Goal: Task Accomplishment & Management: Complete application form

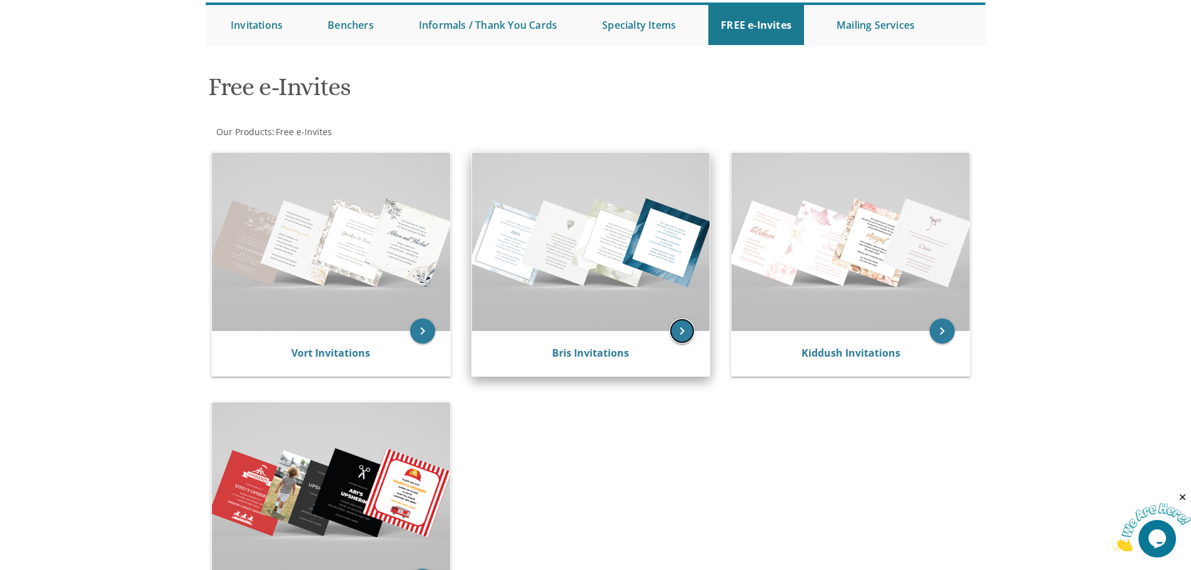
click at [680, 331] on icon "keyboard_arrow_right" at bounding box center [682, 330] width 25 height 25
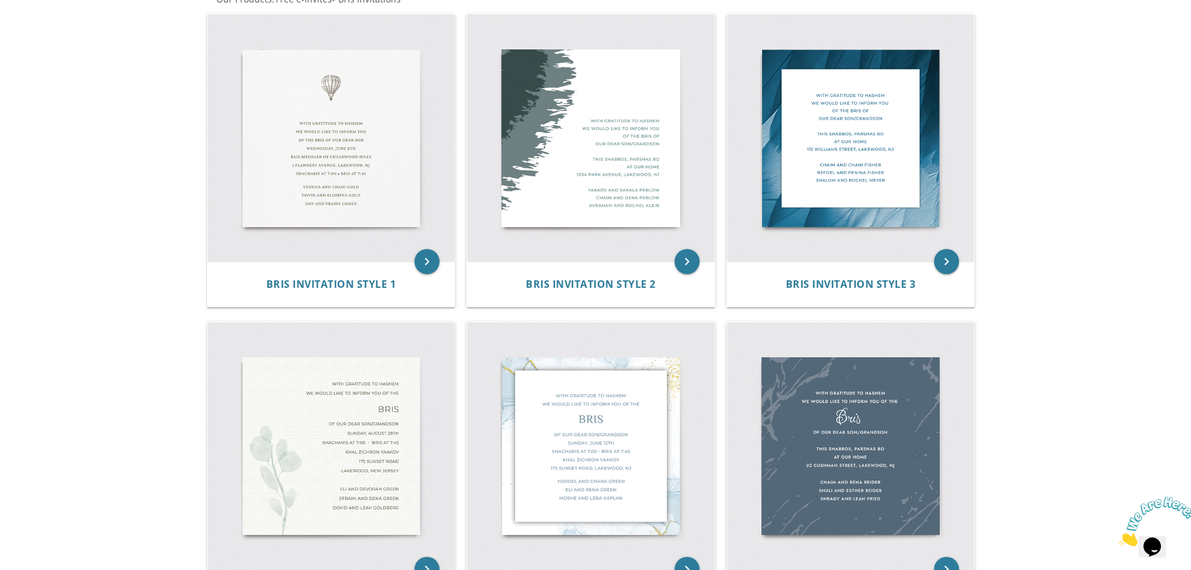
scroll to position [313, 0]
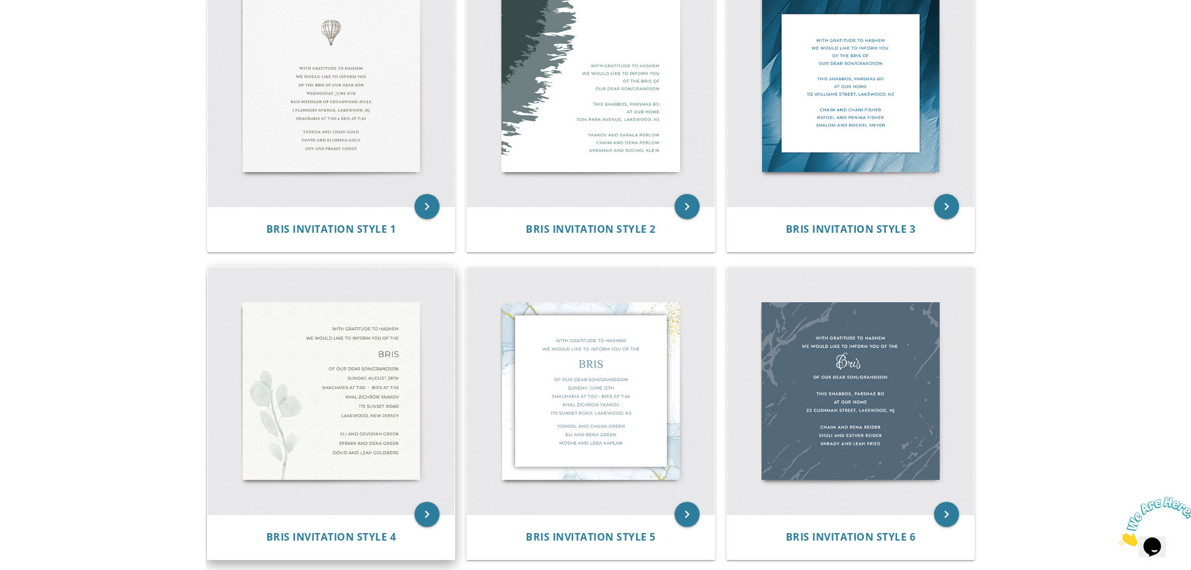
click at [415, 386] on img at bounding box center [332, 391] width 248 height 248
click at [388, 388] on img at bounding box center [332, 391] width 248 height 248
click at [423, 523] on icon "keyboard_arrow_right" at bounding box center [427, 513] width 25 height 25
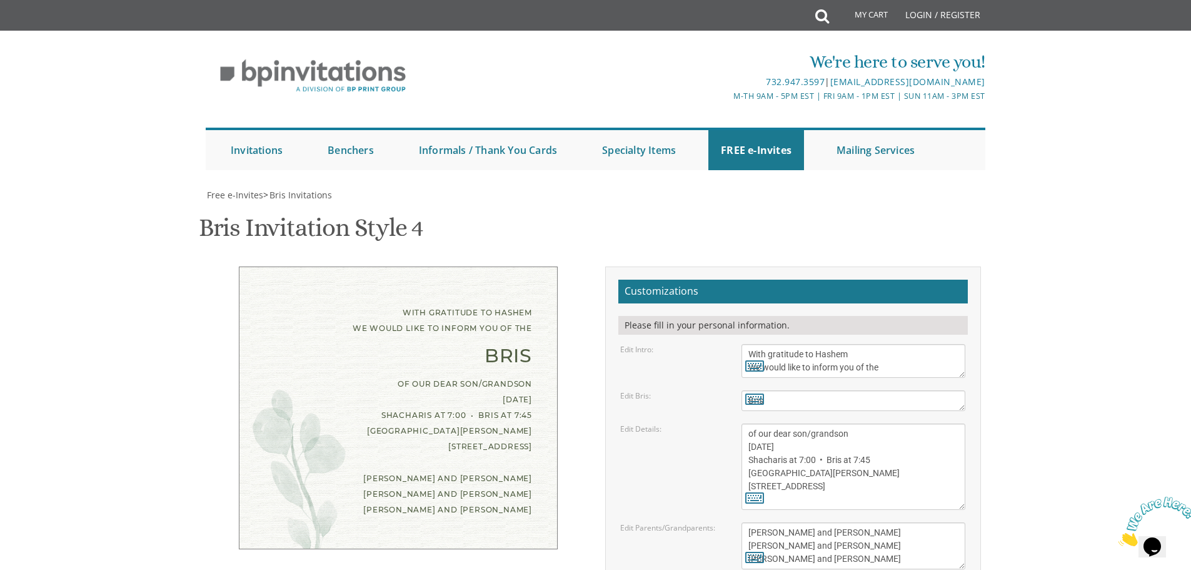
scroll to position [125, 0]
drag, startPoint x: 887, startPoint y: 239, endPoint x: 715, endPoint y: 226, distance: 172.4
click at [715, 344] on div "Edit Intro: With gratitude to Hashem We would like to inform you of the" at bounding box center [793, 361] width 364 height 34
paste textarea "ITH GRATITUDE TO HASHEM WE WOULD LIKE TO INFORM THAT WE WILL B'EZRAS HASHEM BE …"
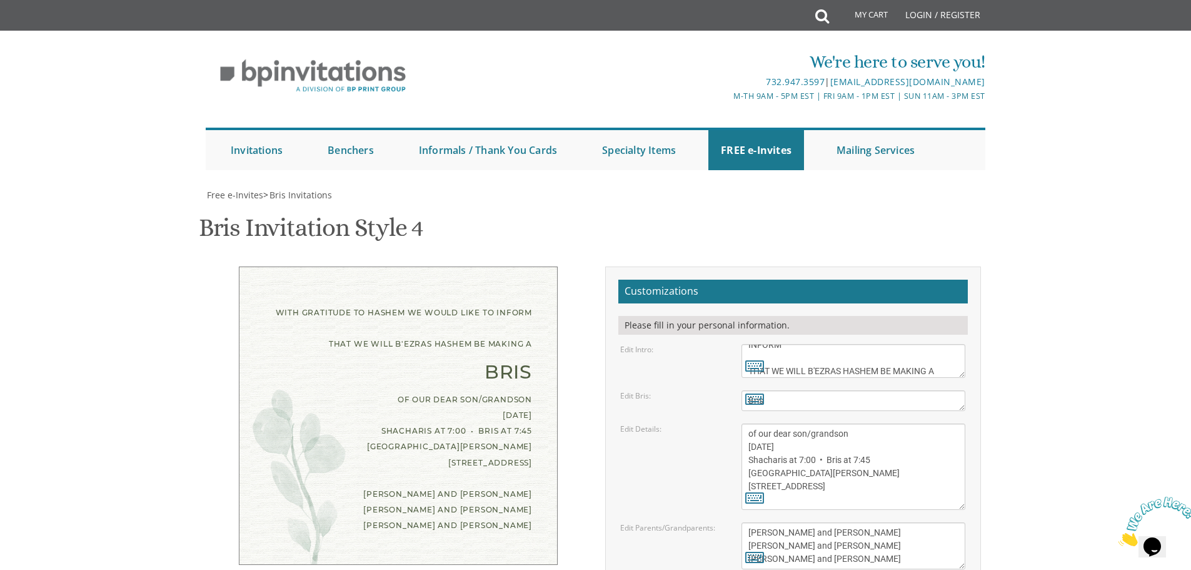
click at [708, 344] on div "Edit Intro: With gratitude to Hashem We would like to inform you of the" at bounding box center [793, 361] width 364 height 34
click at [749, 344] on textarea "With gratitude to Hashem We would like to inform you of the" at bounding box center [854, 361] width 224 height 34
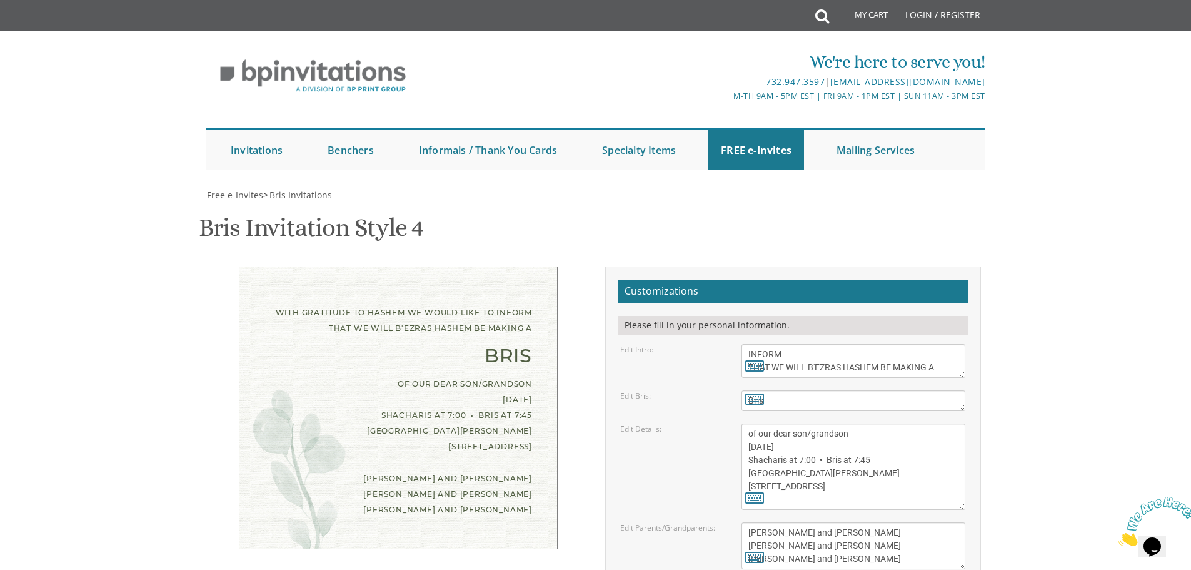
click at [697, 344] on div "Edit Intro: With gratitude to Hashem We would like to inform you of the" at bounding box center [793, 361] width 364 height 34
click at [787, 344] on textarea "With gratitude to Hashem We would like to inform you of the" at bounding box center [854, 361] width 224 height 34
click at [688, 344] on div "Edit Intro: With gratitude to Hashem We would like to inform you of the" at bounding box center [793, 361] width 364 height 34
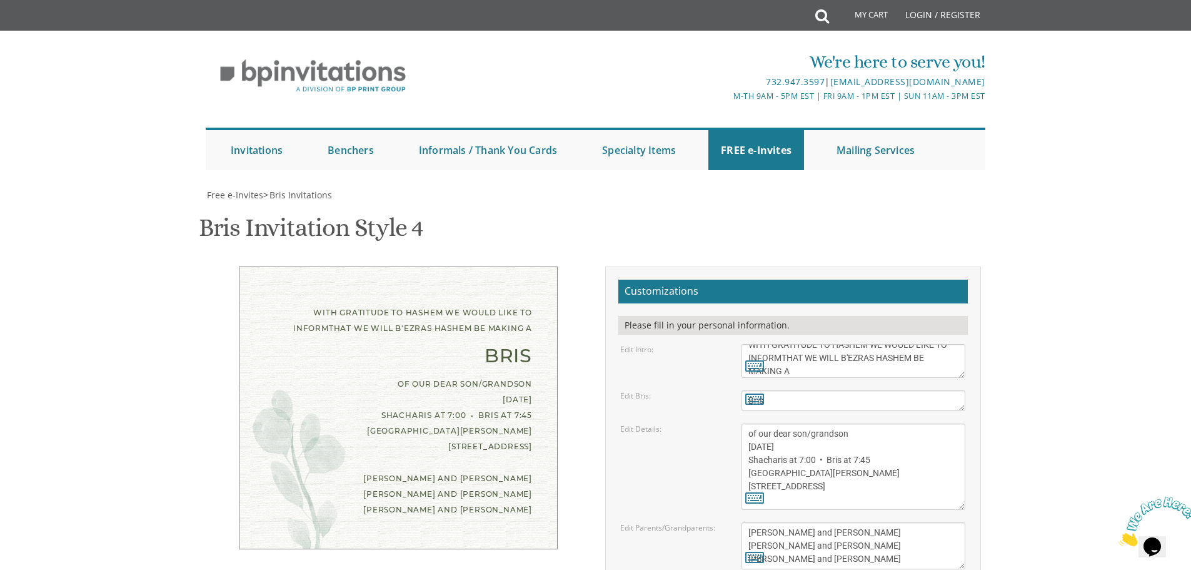
click at [782, 344] on textarea "With gratitude to Hashem We would like to inform you of the" at bounding box center [854, 361] width 224 height 34
click at [700, 344] on div "Edit Intro: With gratitude to Hashem We would like to inform you of the" at bounding box center [793, 361] width 364 height 34
click at [723, 344] on div "Edit Intro: With gratitude to Hashem We would like to inform you of the" at bounding box center [793, 361] width 364 height 34
click at [871, 344] on textarea "With gratitude to Hashem We would like to inform you of the" at bounding box center [854, 361] width 224 height 34
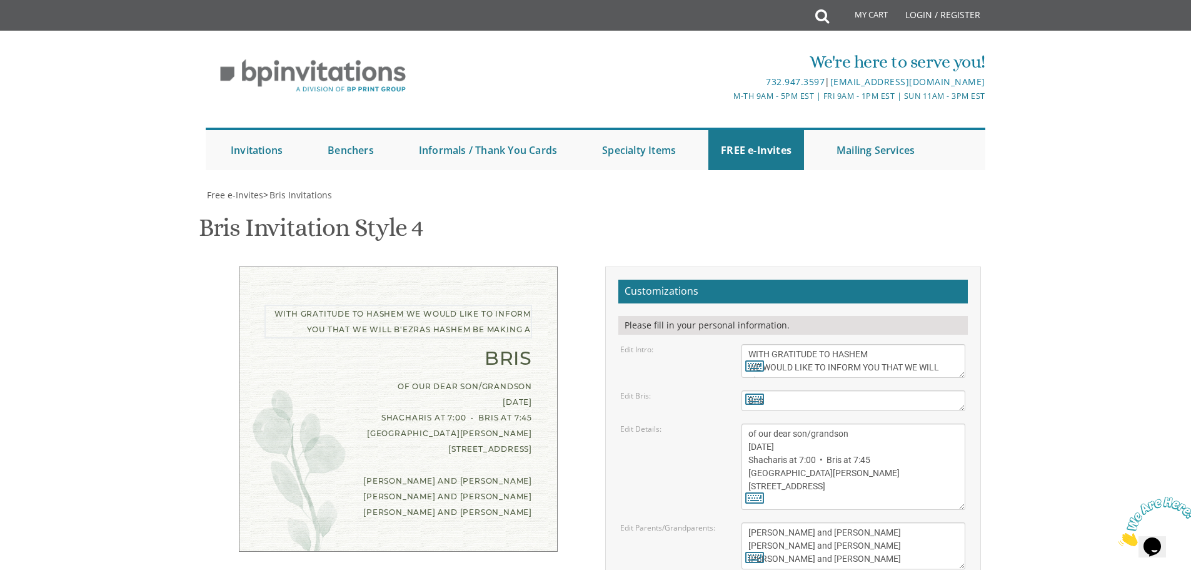
click at [736, 279] on form "Customizations Please fill in your personal information. Edit Intro: With grati…" at bounding box center [793, 479] width 350 height 400
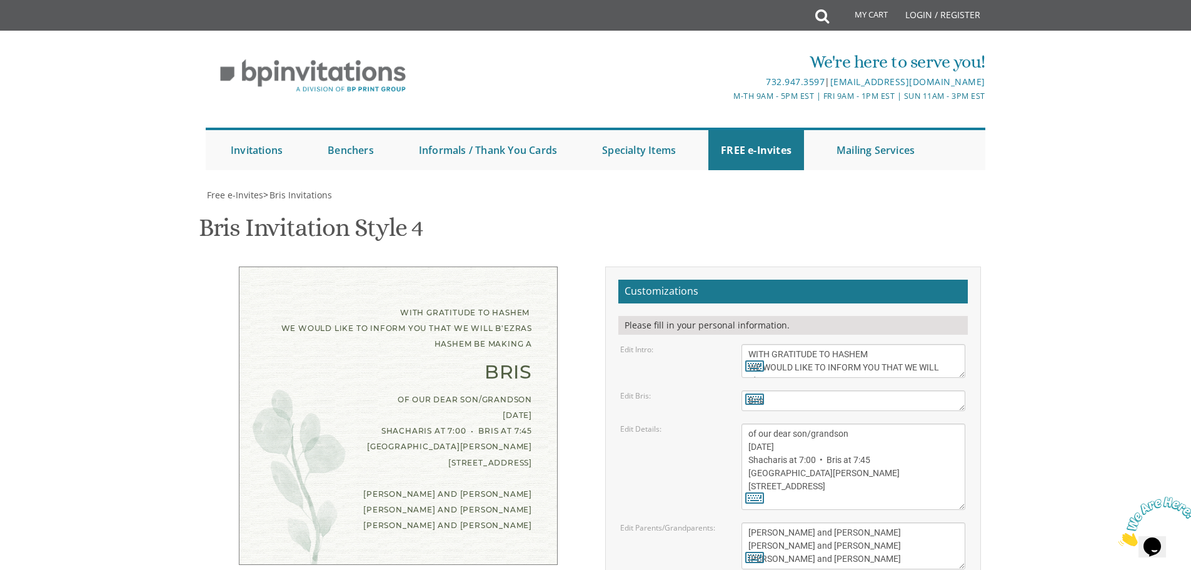
click at [863, 344] on textarea "With gratitude to Hashem We would like to inform you of the" at bounding box center [854, 361] width 224 height 34
click at [711, 344] on div "Edit Intro: With gratitude to Hashem We would like to inform you of the" at bounding box center [793, 361] width 364 height 34
click at [964, 344] on textarea "With gratitude to Hashem We would like to inform you of the" at bounding box center [854, 361] width 224 height 34
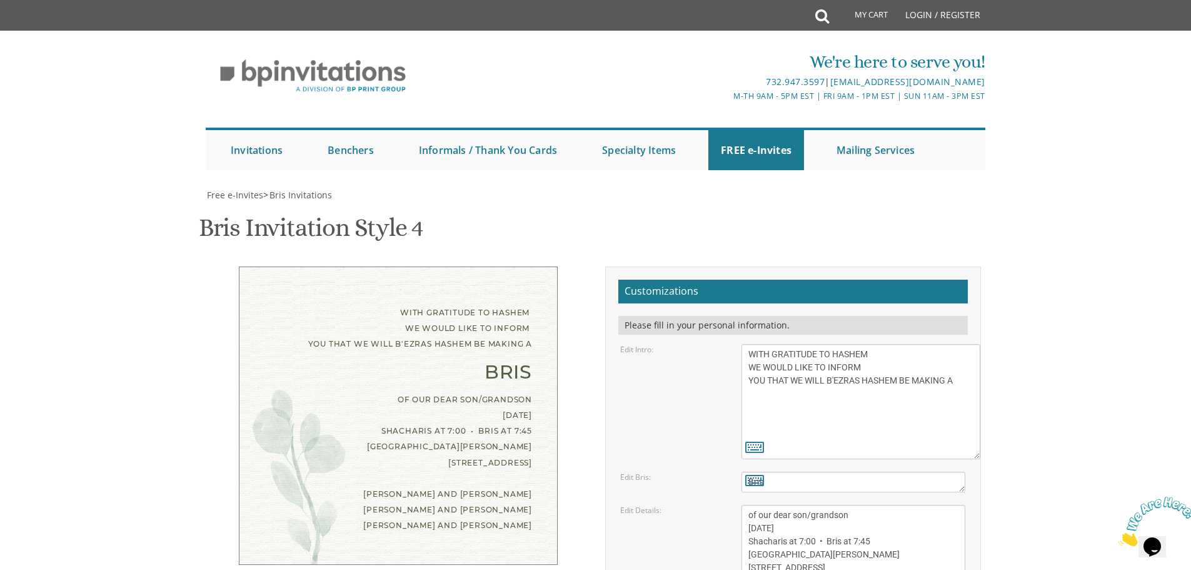
drag, startPoint x: 964, startPoint y: 189, endPoint x: 979, endPoint y: 270, distance: 82.7
click at [979, 344] on textarea "With gratitude to Hashem We would like to inform you of the" at bounding box center [861, 401] width 239 height 115
click at [798, 344] on textarea "With gratitude to Hashem We would like to inform you of the" at bounding box center [861, 401] width 239 height 115
click at [747, 344] on textarea "With gratitude to Hashem We would like to inform you of the" at bounding box center [861, 401] width 239 height 115
click at [749, 344] on textarea "With gratitude to Hashem We would like to inform you of the" at bounding box center [861, 401] width 239 height 115
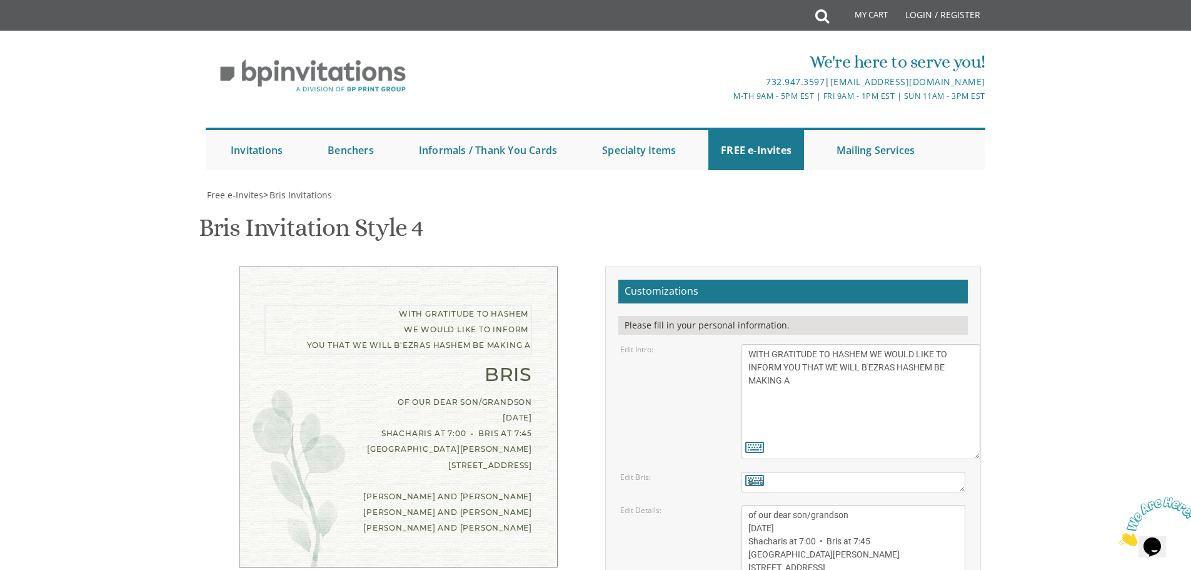
click at [918, 344] on textarea "With gratitude to Hashem We would like to inform you of the" at bounding box center [861, 401] width 239 height 115
click at [893, 344] on textarea "With gratitude to Hashem We would like to inform you of the" at bounding box center [861, 401] width 239 height 115
type textarea "WITH GRATITUDE TO HASHEM WE WOULD LIKE TO INFORM YOU THAT WE WILL B'EZRAS HASHE…"
click at [696, 344] on div "Edit Intro: With gratitude to Hashem We would like to inform you of the" at bounding box center [793, 401] width 364 height 115
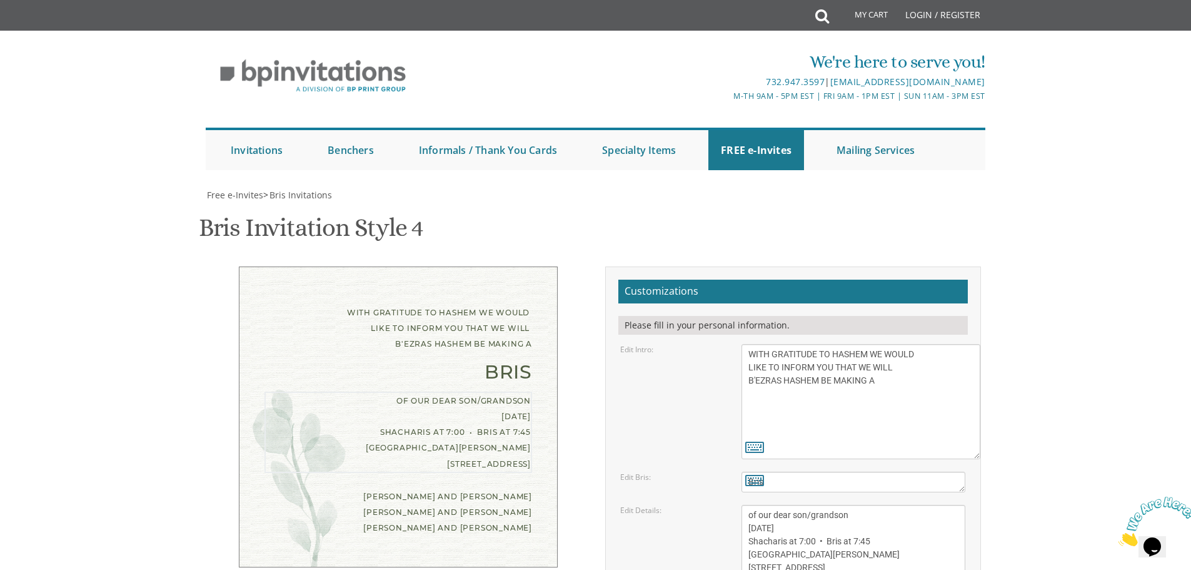
drag, startPoint x: 836, startPoint y: 331, endPoint x: 738, endPoint y: 259, distance: 121.7
click at [738, 505] on div "of our dear son/grandson [DATE] Shacharis at 7:00 • Bris at 7:45 [GEOGRAPHIC_DA…" at bounding box center [853, 548] width 243 height 86
paste textarea "FOR OUR DEAR SON/GRANDSON [DATE] SHACHARIS AT 8:00 . BRIS AT 8:50 [GEOGRAPHIC_D…"
click at [733, 505] on div "of our dear son/grandson [DATE] Shacharis at 7:00 • Bris at 7:45 [GEOGRAPHIC_DA…" at bounding box center [853, 548] width 243 height 86
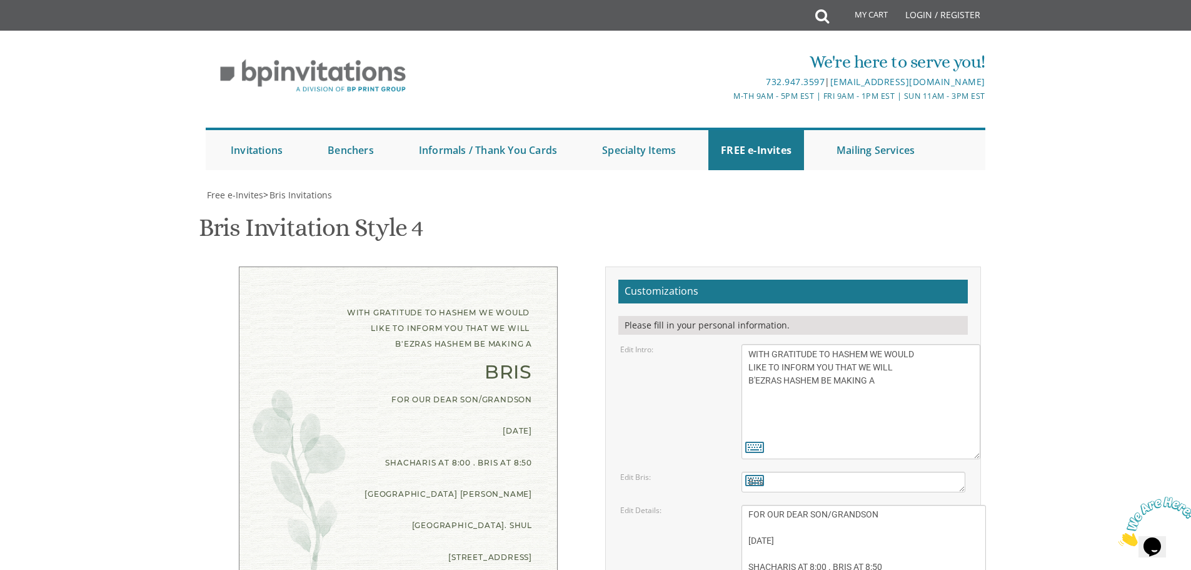
scroll to position [0, 0]
drag, startPoint x: 963, startPoint y: 336, endPoint x: 995, endPoint y: 466, distance: 134.1
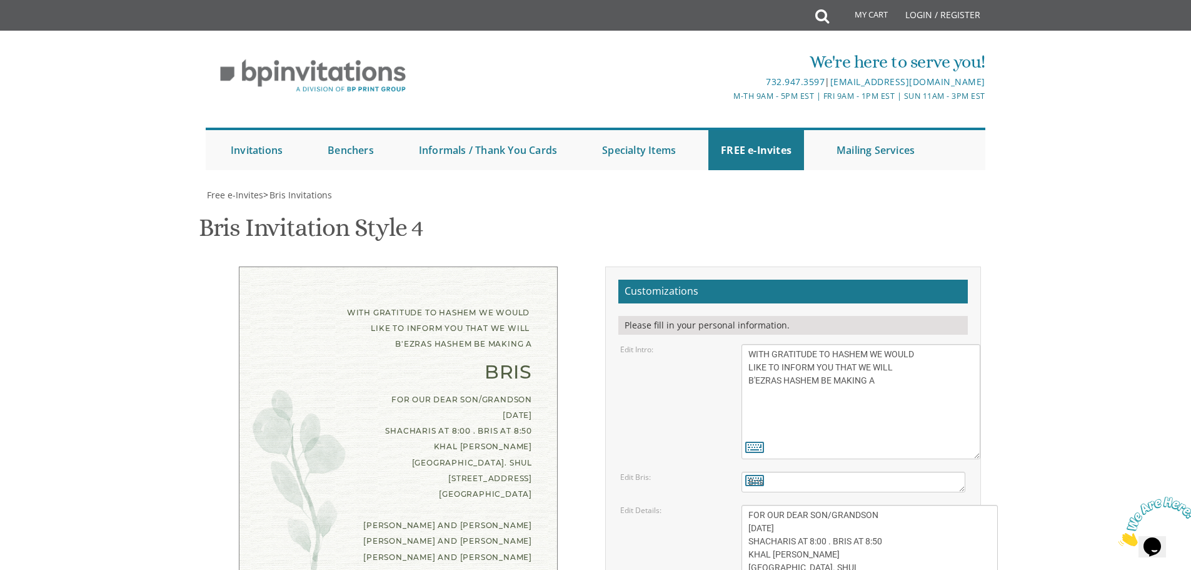
click at [473, 391] on div "FOR OUR DEAR SON/GRANDSON [DATE] SHACHARIS AT 8:00 . BRIS AT 8:50 KHAL [PERSON_…" at bounding box center [398, 446] width 268 height 110
click at [497, 391] on div "FOR OUR DEAR SON/GRANDSON [DATE] SHACHARIS AT 8:00 . BRIS AT 8:50 KHAL [PERSON_…" at bounding box center [398, 447] width 268 height 113
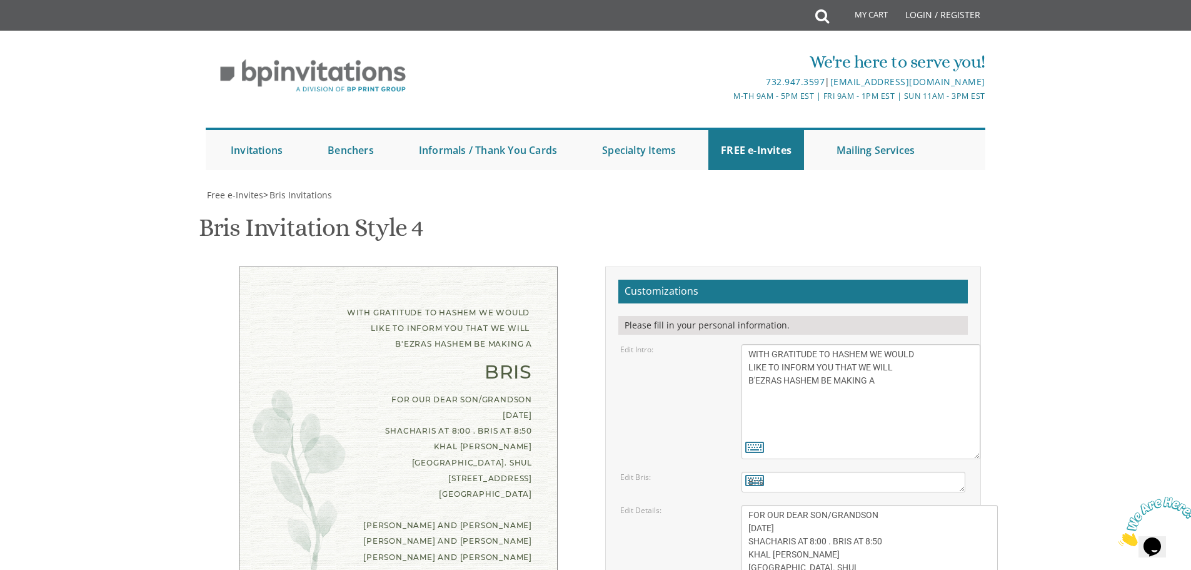
drag, startPoint x: 531, startPoint y: 255, endPoint x: 523, endPoint y: 243, distance: 14.4
click at [523, 266] on div "WITH GRATITUDE TO HASHEM WE WOULD LIKE TO INFORM YOU THAT WE WILL B'EZRAS HASHE…" at bounding box center [398, 431] width 319 height 330
click at [525, 266] on div "WITH GRATITUDE TO HASHEM WE WOULD LIKE TO INFORM YOU THAT WE WILL B'EZRAS HASHE…" at bounding box center [398, 431] width 319 height 330
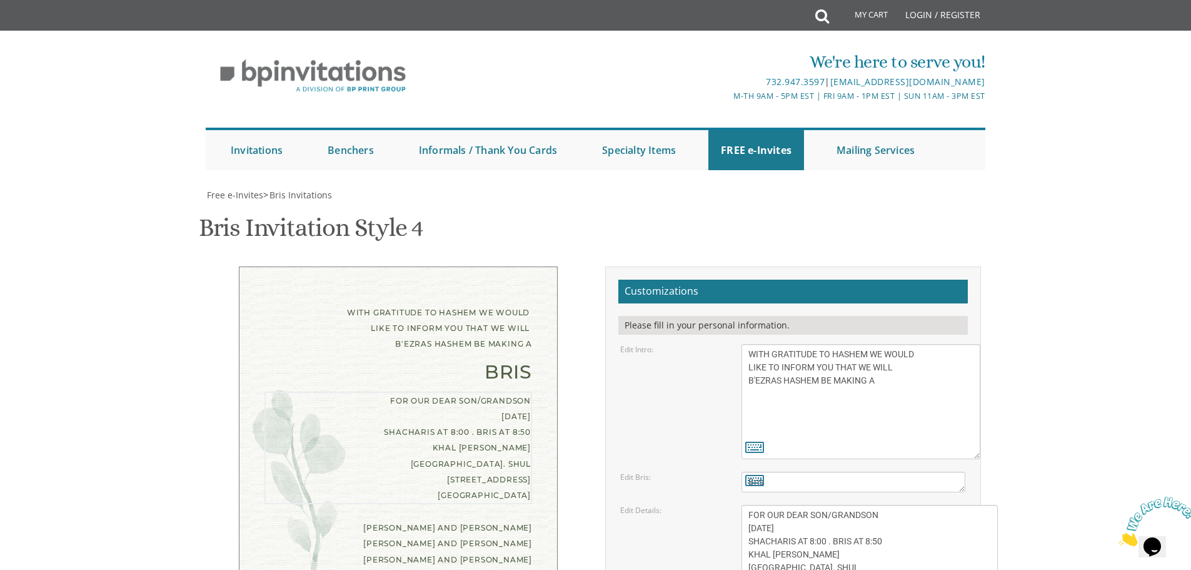
type textarea "FOR OUR DEAR SON/GRANDSON [DATE] SHACHARIS AT 8:00 • BRIS AT 8:50 KHAL [PERSON_…"
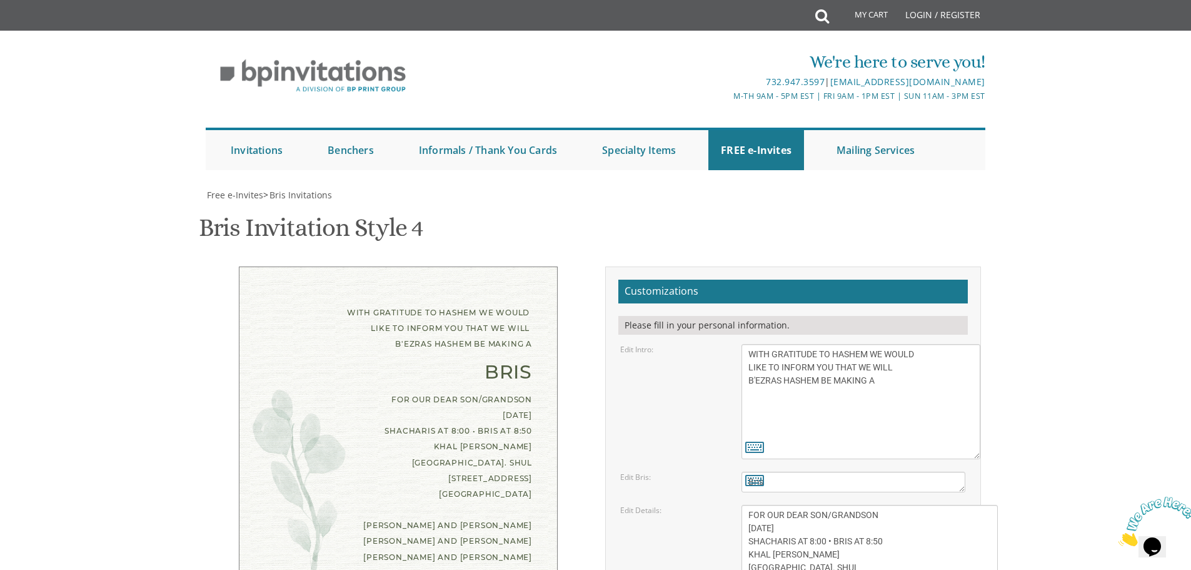
click at [748, 344] on textarea "With gratitude to Hashem We would like to inform you of the" at bounding box center [861, 401] width 239 height 115
type textarea "WITH GRATITUDE TO HASHEM WE WOULD LIKE TO INFORM YOU THAT WE WILL B'EZRAS HASHE…"
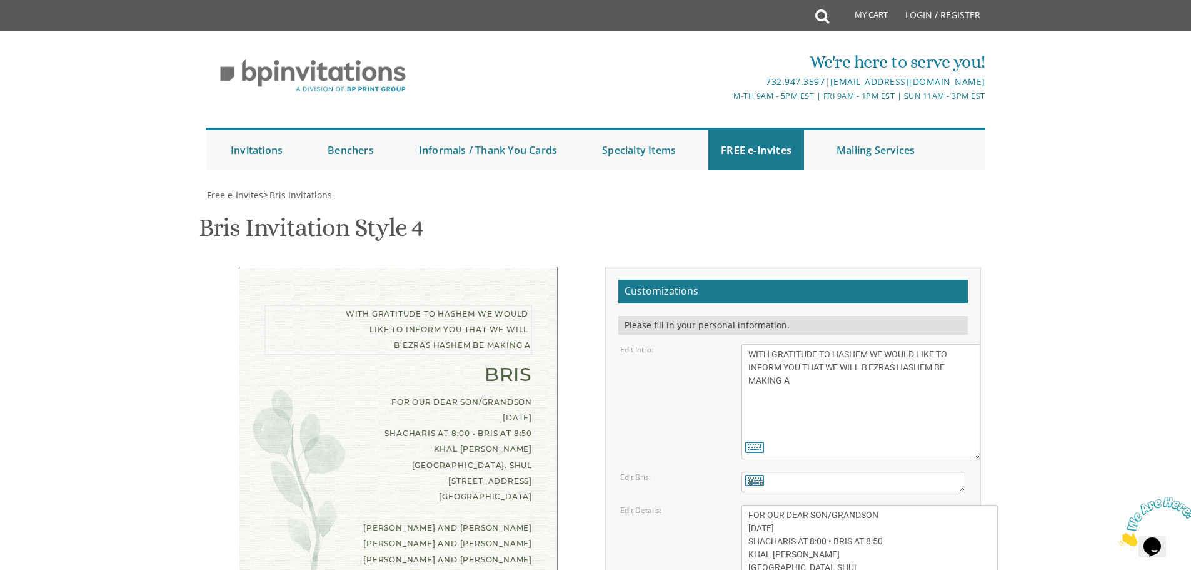
click at [726, 344] on div "Edit Intro: With gratitude to Hashem We would like to inform you of the" at bounding box center [793, 401] width 364 height 115
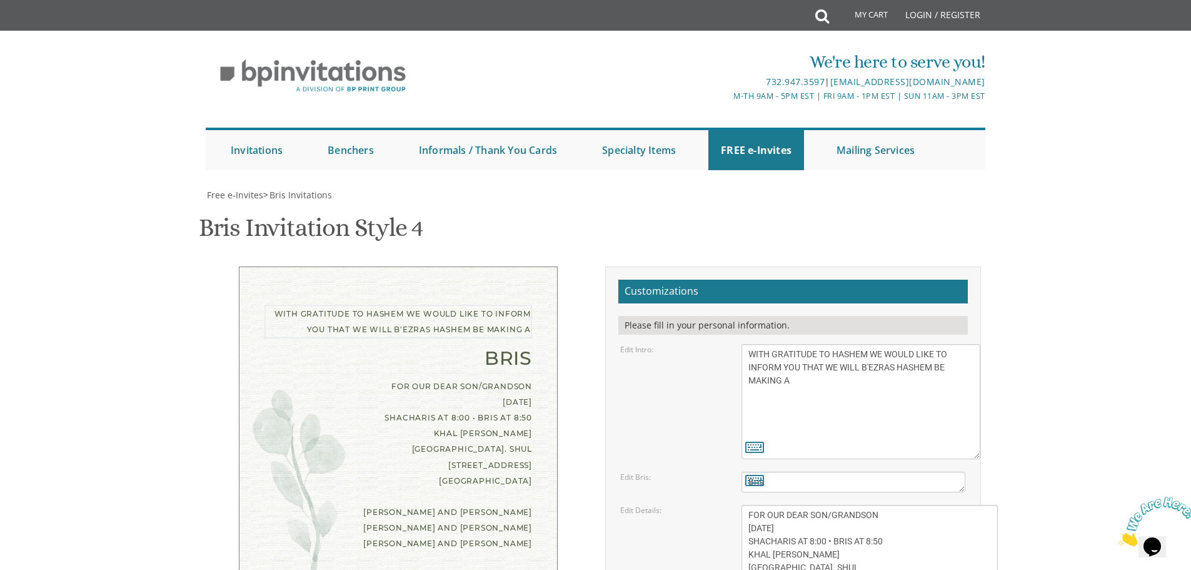
click at [745, 344] on textarea "With gratitude to Hashem We would like to inform you of the" at bounding box center [861, 401] width 239 height 115
drag, startPoint x: 516, startPoint y: 126, endPoint x: 518, endPoint y: 108, distance: 17.6
click at [518, 266] on div "WITH GRATITUDE TO HASHEM WE WOULD LIKE TO INFORM YOU THAT WE WILL B'EZRAS HASHE…" at bounding box center [398, 423] width 319 height 315
drag, startPoint x: 514, startPoint y: 126, endPoint x: 511, endPoint y: 103, distance: 23.3
click at [511, 266] on div "WITH GRATITUDE TO HASHEM WE WOULD LIKE TO INFORM YOU THAT WE WILL B'EZRAS HASHE…" at bounding box center [398, 423] width 319 height 315
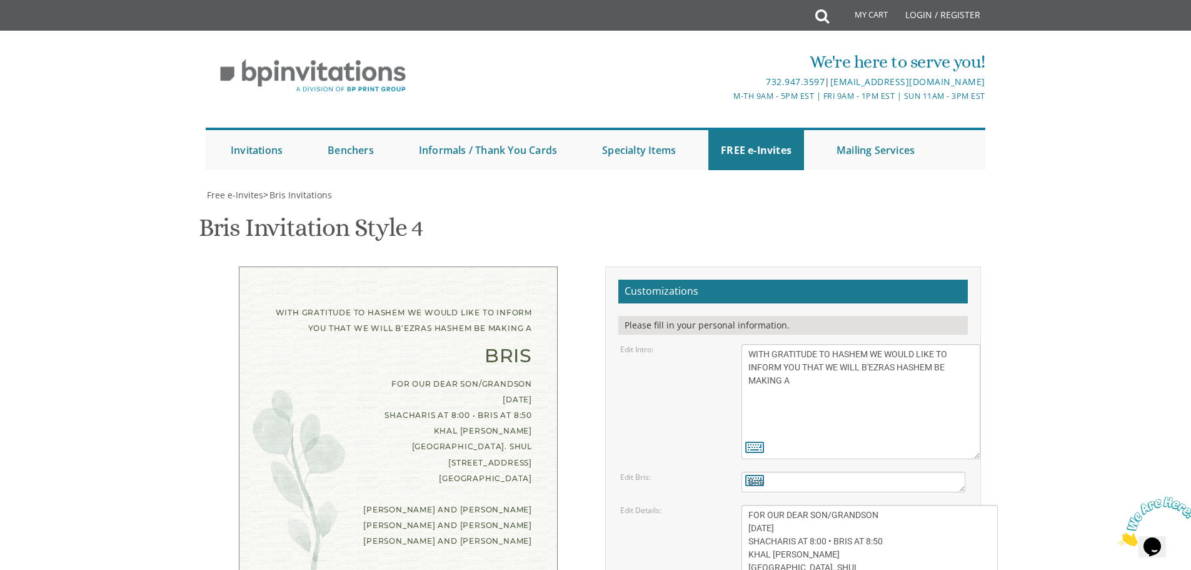
click at [694, 344] on div "Edit Intro: With gratitude to Hashem We would like to inform you of the" at bounding box center [793, 401] width 364 height 115
drag, startPoint x: 848, startPoint y: 333, endPoint x: 729, endPoint y: 297, distance: 124.6
paste textarea "MAY AND [PERSON_NAME] AND [PERSON_NAME] [PERSON_NAME] AND [PERSON_NAME] [PERSON…"
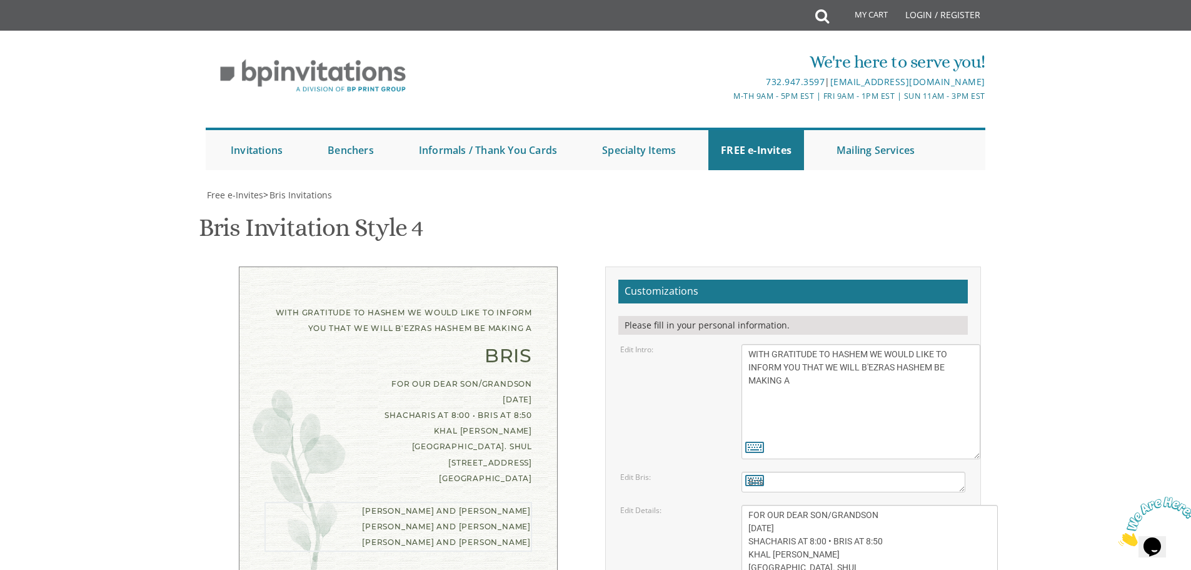
scroll to position [0, 0]
drag, startPoint x: 964, startPoint y: 339, endPoint x: 991, endPoint y: 459, distance: 123.2
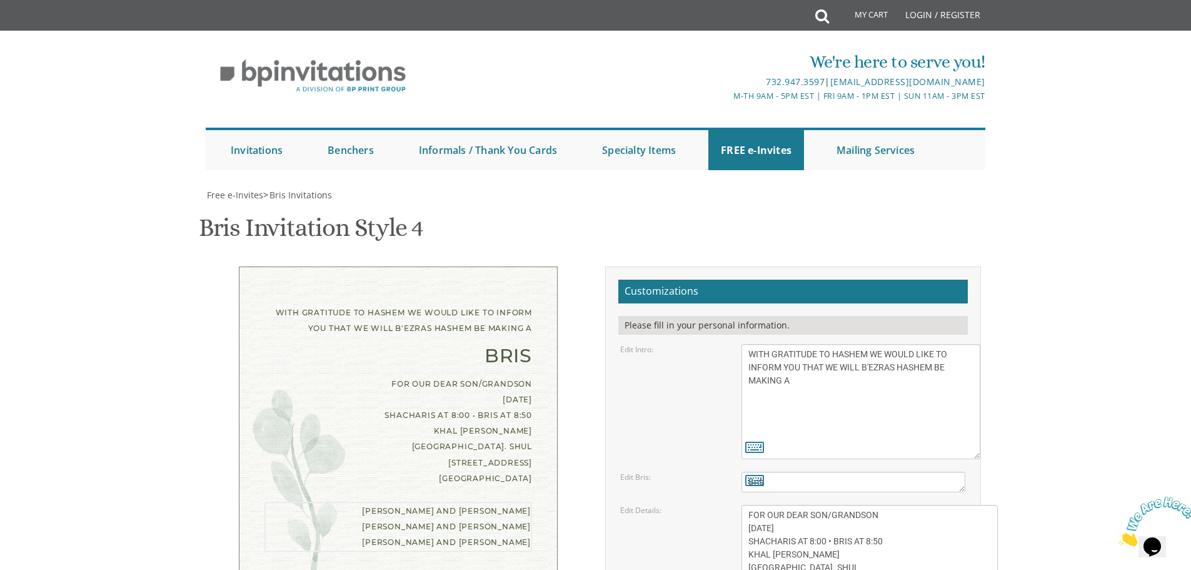
type textarea "MAY AND DUCIE [PERSON_NAME] AND [PERSON_NAME] AND [PERSON_NAME] [PERSON_NAME]"
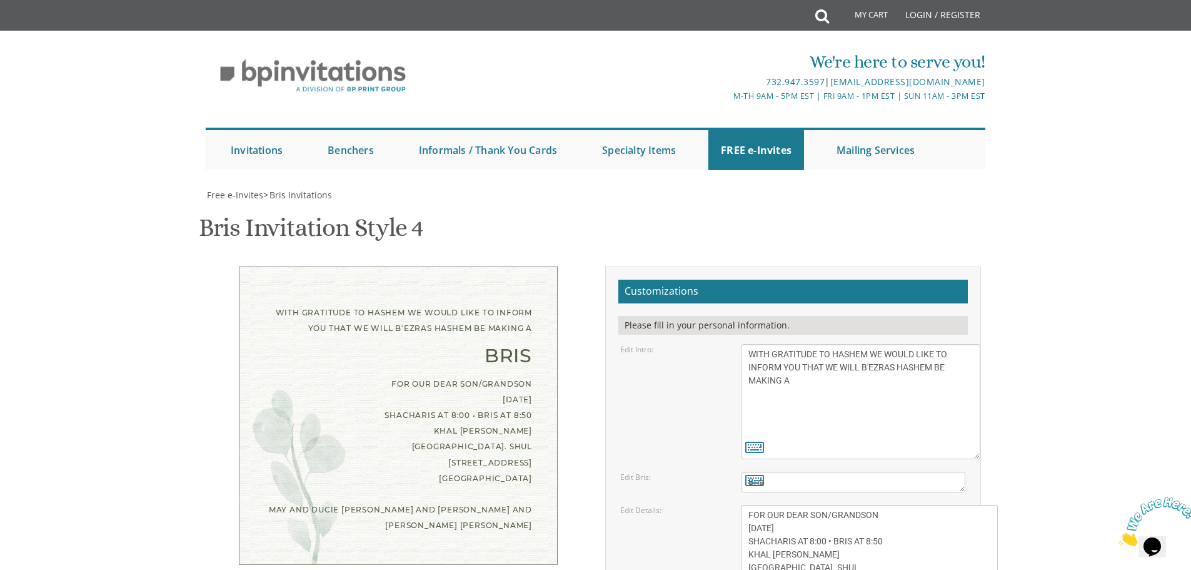
type input "[EMAIL_ADDRESS][DOMAIN_NAME]"
